Goal: Check status: Check status

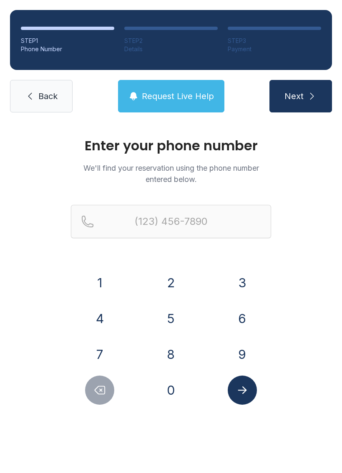
click at [175, 359] on button "8" at bounding box center [170, 354] width 29 height 29
click at [108, 311] on button "4" at bounding box center [99, 318] width 29 height 29
click at [232, 285] on button "3" at bounding box center [242, 282] width 29 height 29
click at [101, 346] on button "7" at bounding box center [99, 354] width 29 height 29
click at [178, 350] on button "8" at bounding box center [170, 354] width 29 height 29
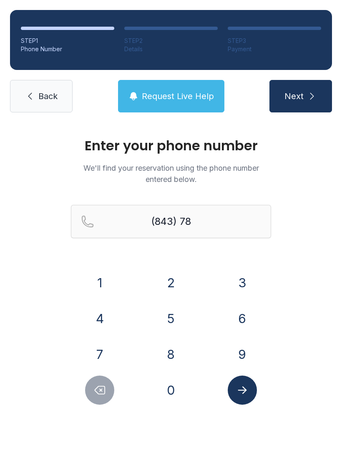
click at [246, 287] on button "3" at bounding box center [242, 282] width 29 height 29
click at [104, 347] on button "7" at bounding box center [99, 354] width 29 height 29
click at [175, 392] on button "0" at bounding box center [170, 390] width 29 height 29
click at [244, 319] on button "6" at bounding box center [242, 318] width 29 height 29
click at [240, 272] on button "3" at bounding box center [242, 282] width 29 height 29
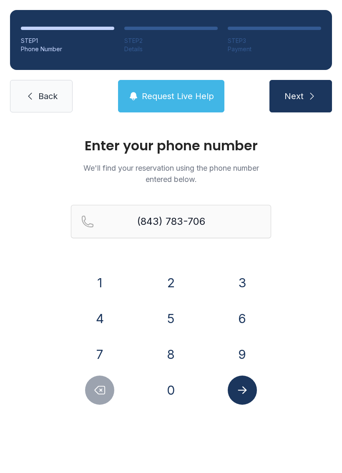
type input "[PHONE_NUMBER]"
click at [238, 395] on icon "Submit lookup form" at bounding box center [242, 390] width 13 height 13
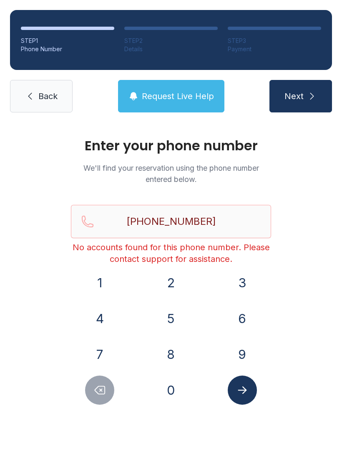
click at [247, 397] on button "Submit lookup form" at bounding box center [242, 390] width 29 height 29
click at [44, 93] on span "Back" at bounding box center [47, 96] width 19 height 12
